Goal: Complete application form

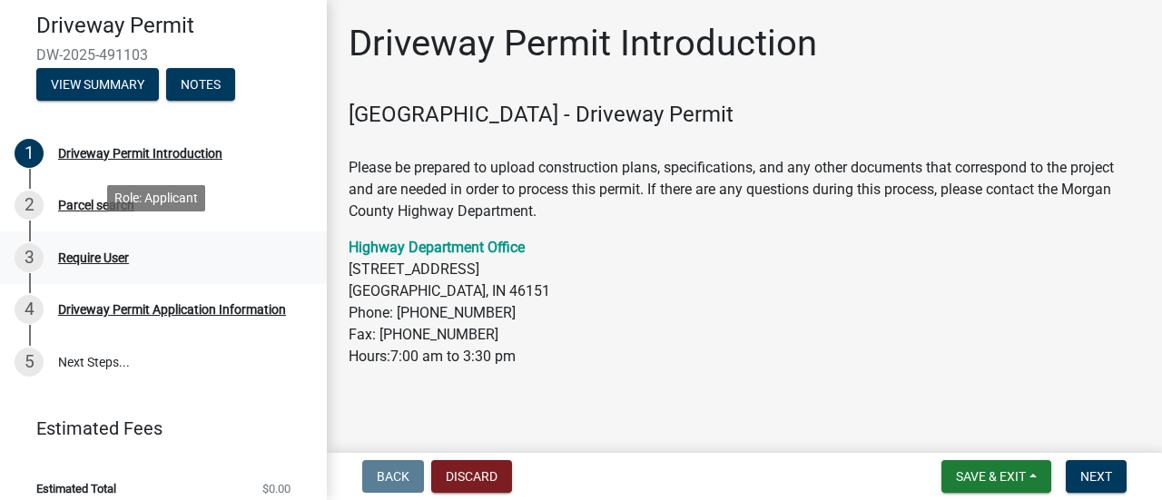
scroll to position [172, 0]
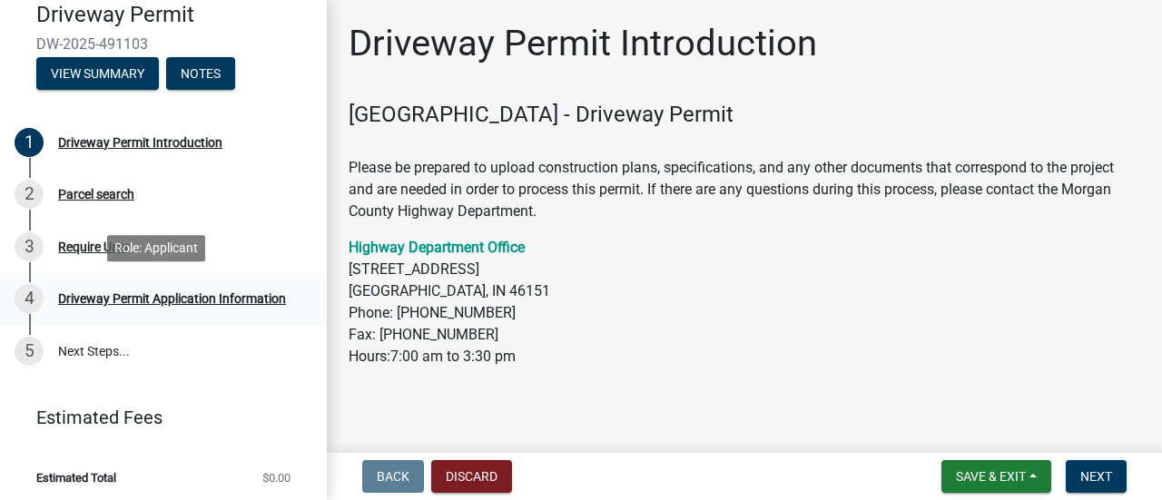
click at [133, 295] on div "Driveway Permit Application Information" at bounding box center [172, 298] width 228 height 13
click at [77, 299] on div "Driveway Permit Application Information" at bounding box center [172, 298] width 228 height 13
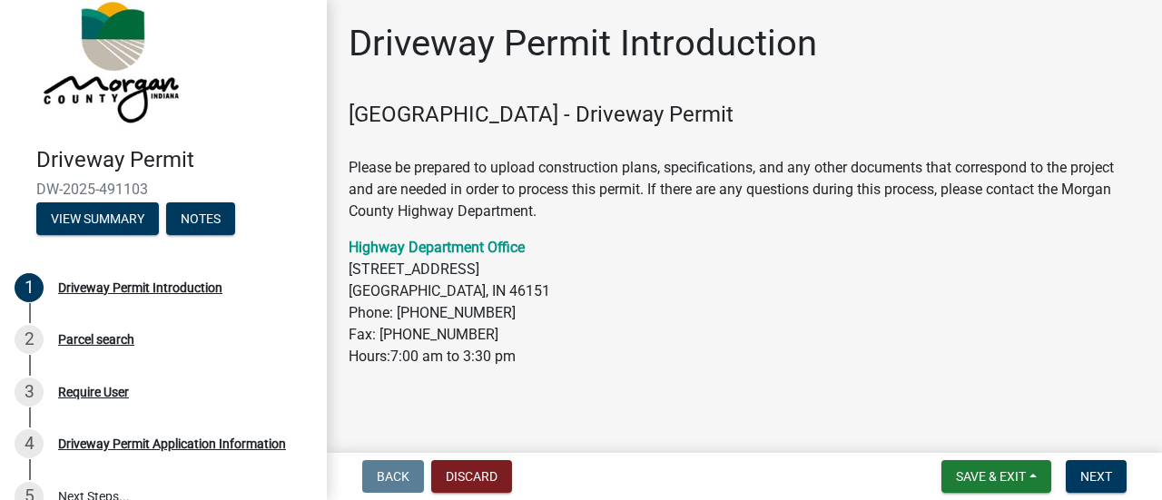
scroll to position [177, 0]
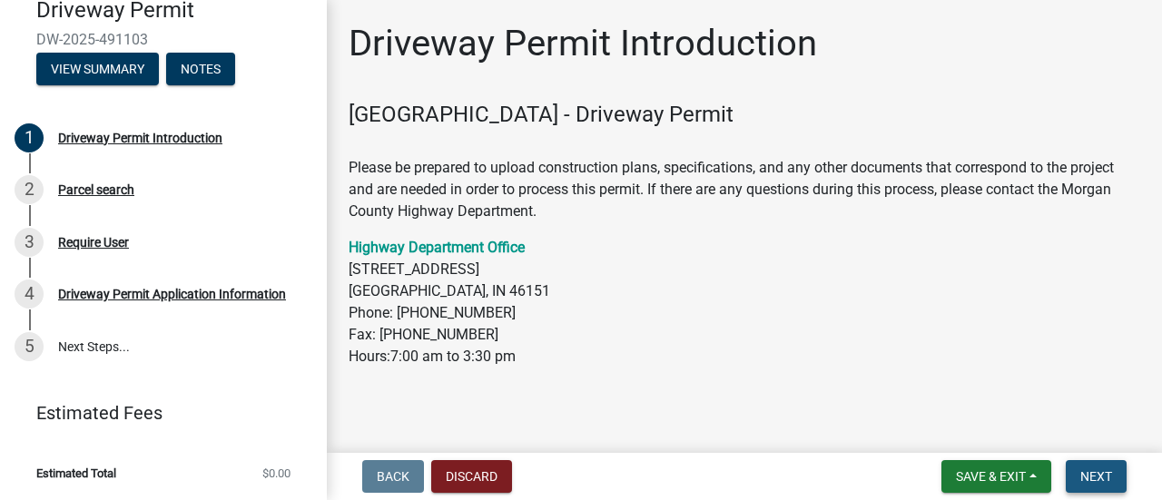
click at [1091, 478] on span "Next" at bounding box center [1096, 476] width 32 height 15
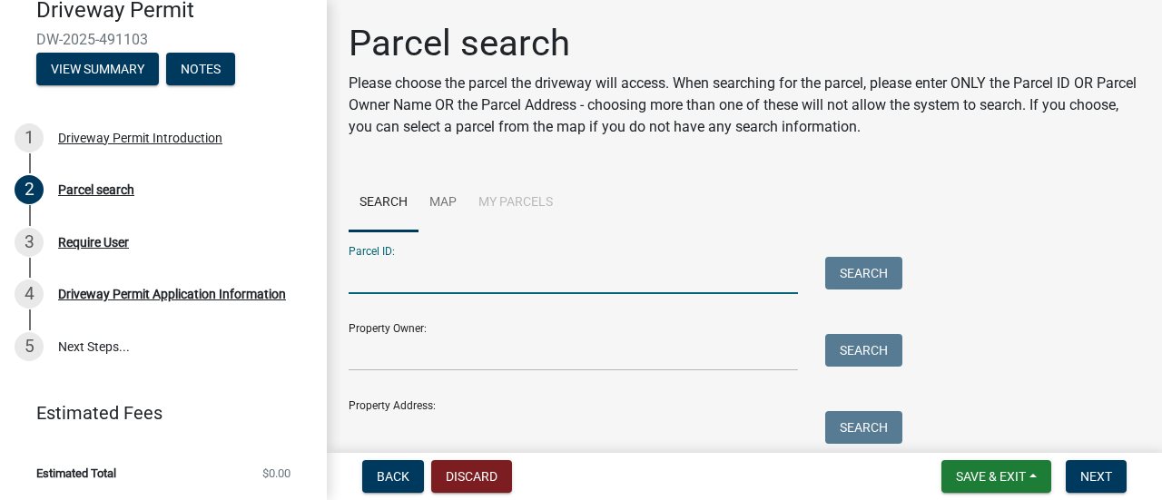
click at [486, 270] on input "Parcel ID:" at bounding box center [573, 275] width 449 height 37
paste input "55-04-26-230-002.000-010"
type input "55-04-26-230-002.000-010"
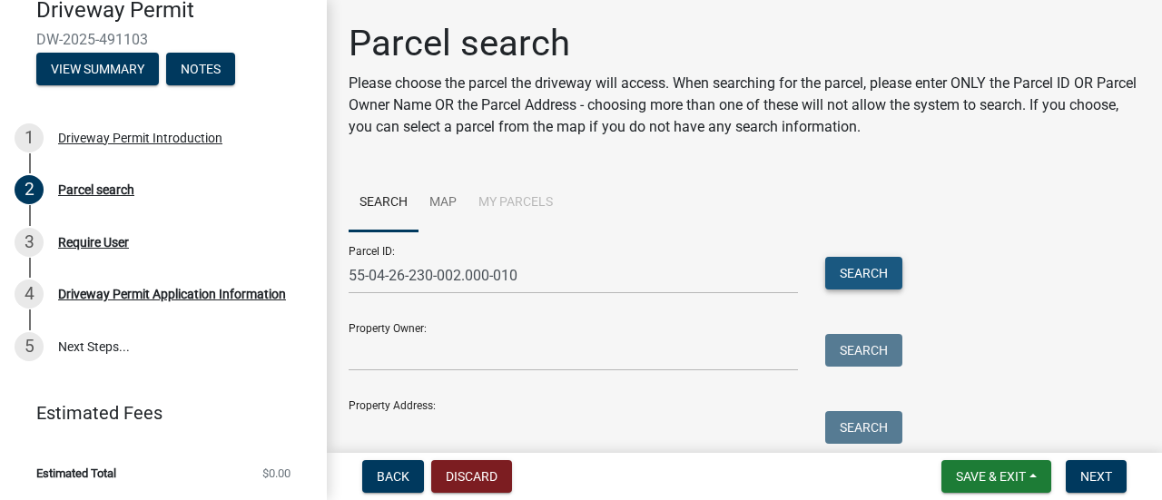
click at [853, 281] on button "Search" at bounding box center [863, 273] width 77 height 33
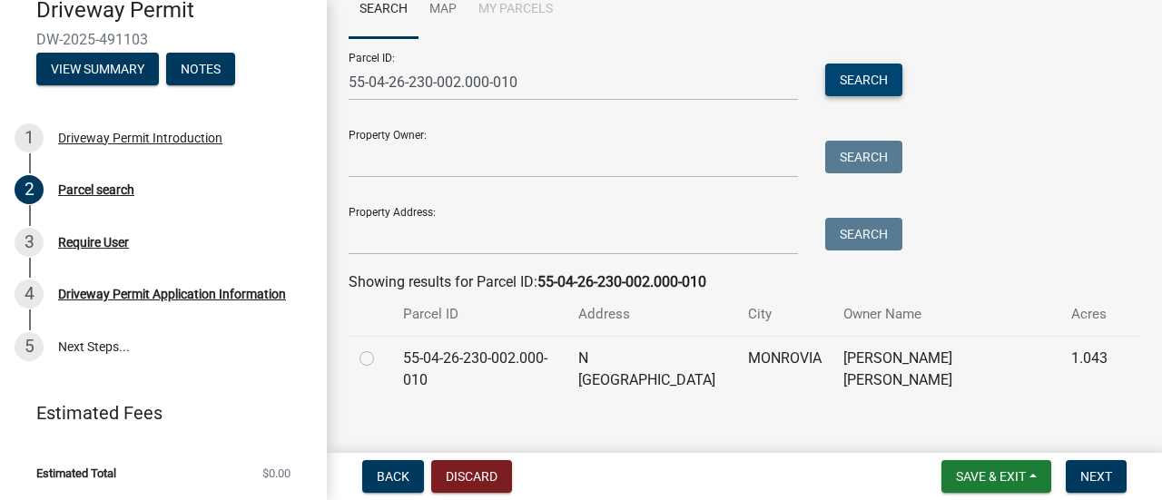
scroll to position [198, 0]
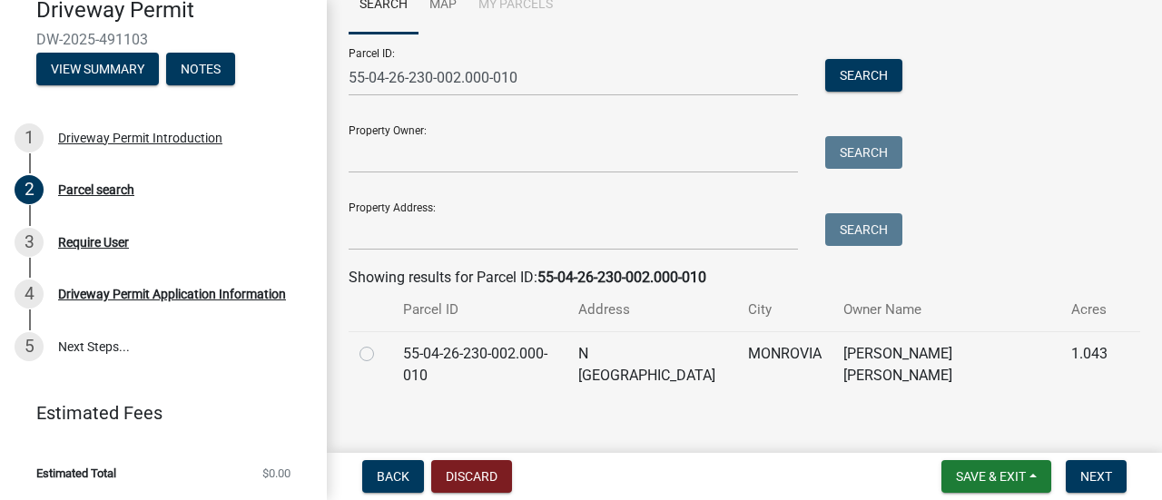
click at [381, 343] on label at bounding box center [381, 343] width 0 height 0
click at [381, 355] on input "radio" at bounding box center [387, 349] width 12 height 12
radio input "true"
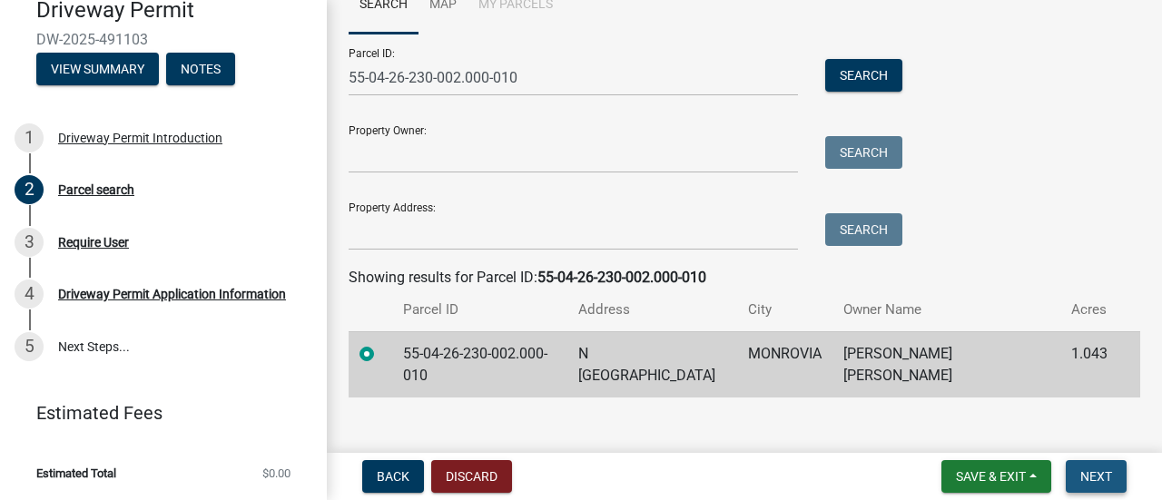
click at [1095, 478] on span "Next" at bounding box center [1096, 476] width 32 height 15
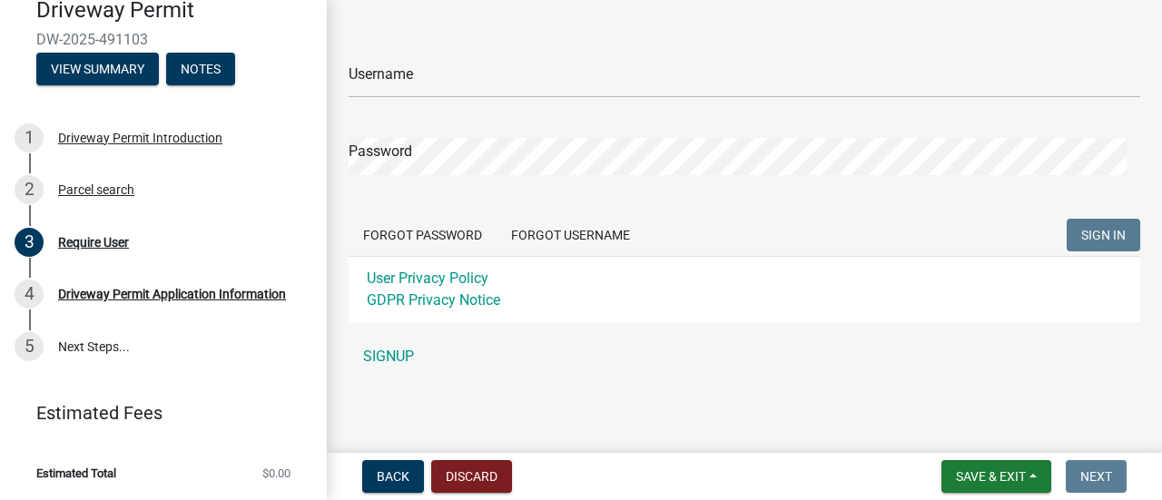
scroll to position [0, 0]
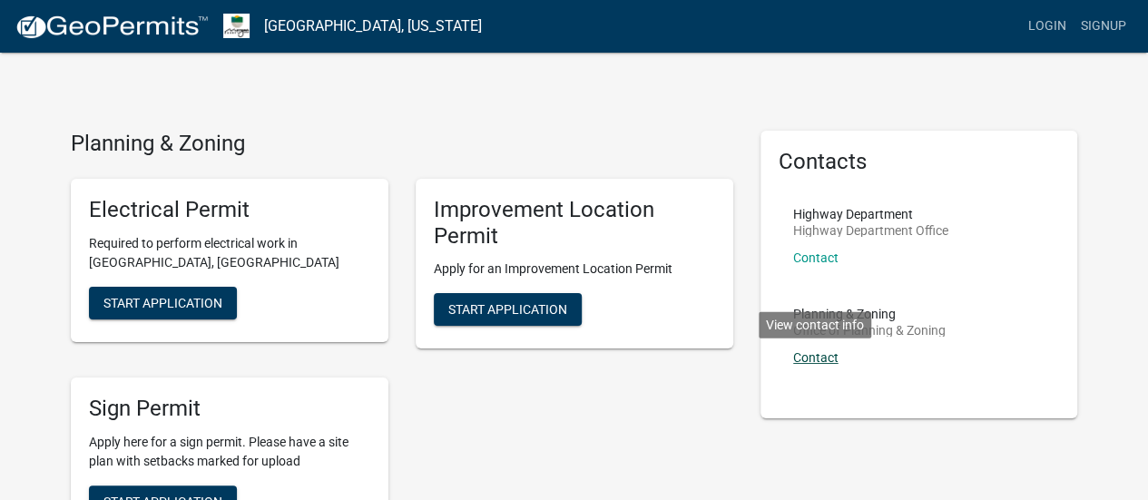
click at [814, 358] on link "Contact" at bounding box center [815, 357] width 45 height 15
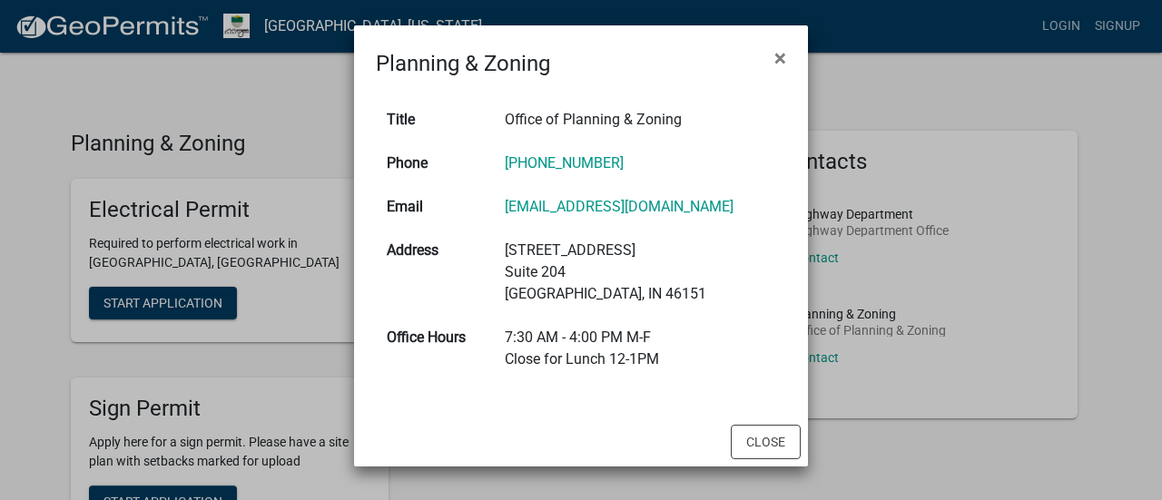
click at [0, 132] on ngb-modal-window "Planning & Zoning × Title Office of Planning & Zoning Phone 765-342-1060 Email …" at bounding box center [581, 250] width 1162 height 500
